Goal: Transaction & Acquisition: Obtain resource

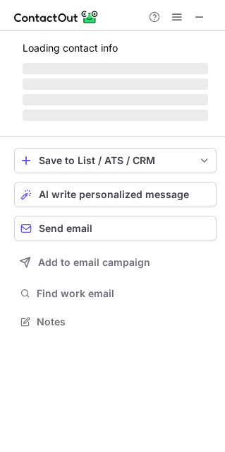
scroll to position [365, 225]
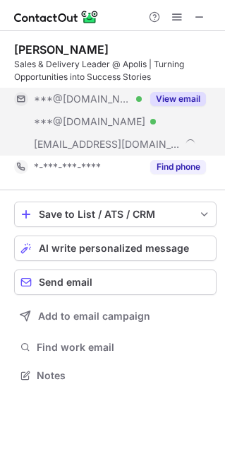
click at [172, 91] on div "View email" at bounding box center [174, 99] width 64 height 23
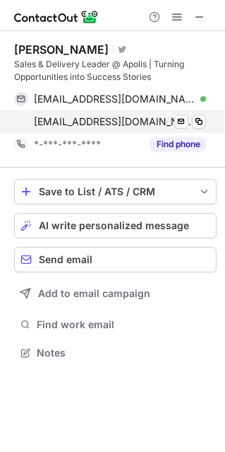
scroll to position [342, 225]
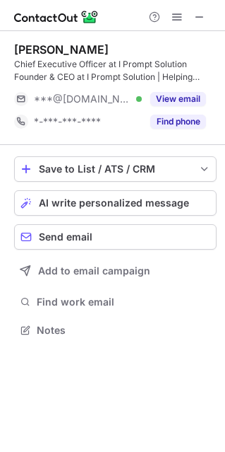
scroll to position [319, 225]
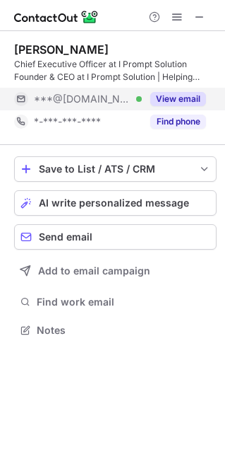
click at [162, 98] on button "View email" at bounding box center [179, 99] width 56 height 14
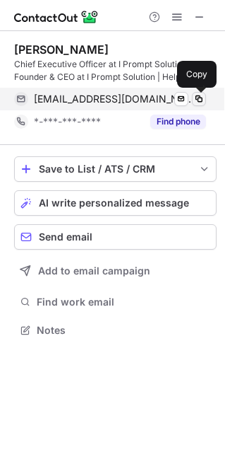
click at [195, 99] on span at bounding box center [199, 98] width 11 height 11
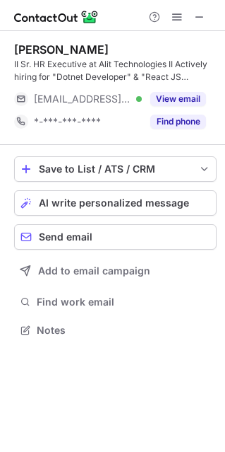
scroll to position [319, 225]
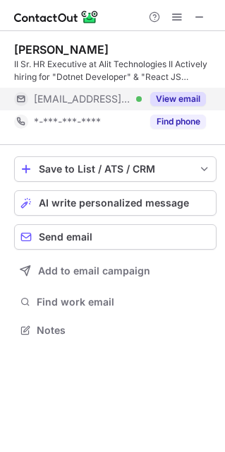
click at [186, 105] on button "View email" at bounding box center [179, 99] width 56 height 14
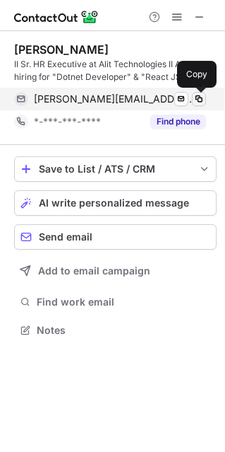
click at [201, 102] on span at bounding box center [199, 98] width 11 height 11
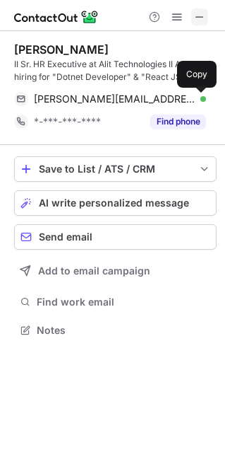
click at [204, 14] on span at bounding box center [199, 16] width 11 height 11
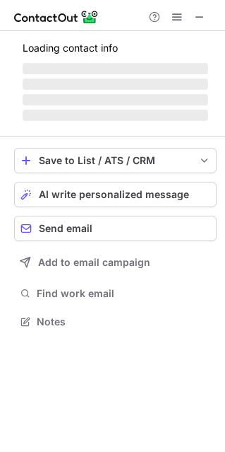
scroll to position [7, 7]
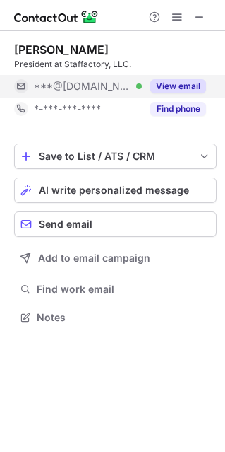
click at [195, 90] on button "View email" at bounding box center [179, 86] width 56 height 14
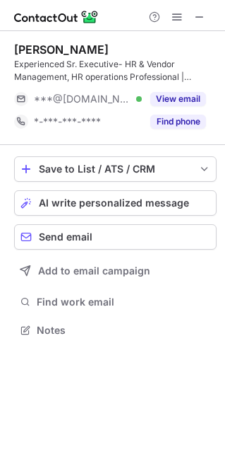
scroll to position [319, 225]
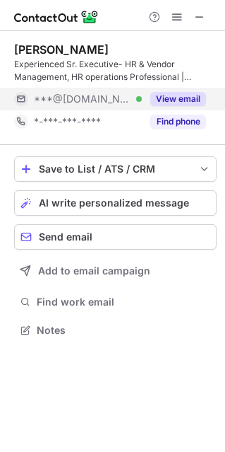
click at [191, 92] on button "View email" at bounding box center [179, 99] width 56 height 14
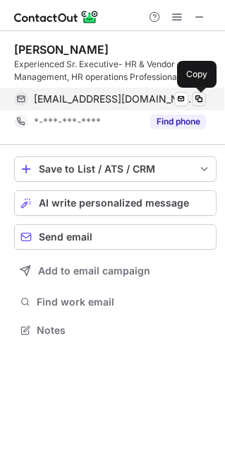
click at [204, 93] on span at bounding box center [199, 98] width 11 height 11
click at [203, 103] on span at bounding box center [199, 98] width 11 height 11
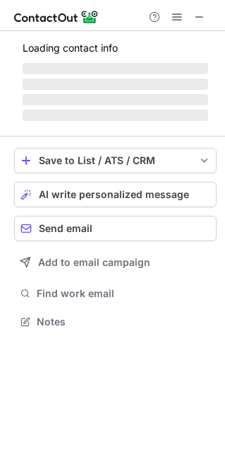
scroll to position [7, 7]
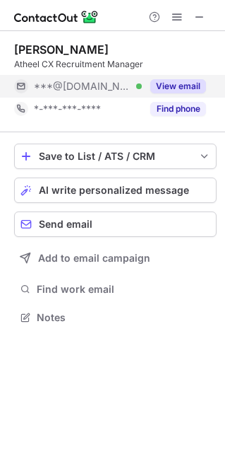
click at [181, 92] on button "View email" at bounding box center [179, 86] width 56 height 14
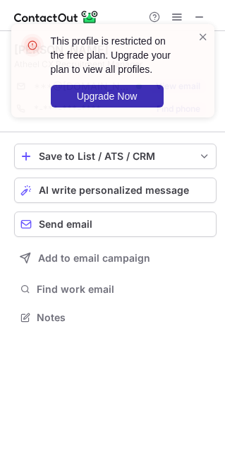
scroll to position [307, 225]
